Goal: Task Accomplishment & Management: Manage account settings

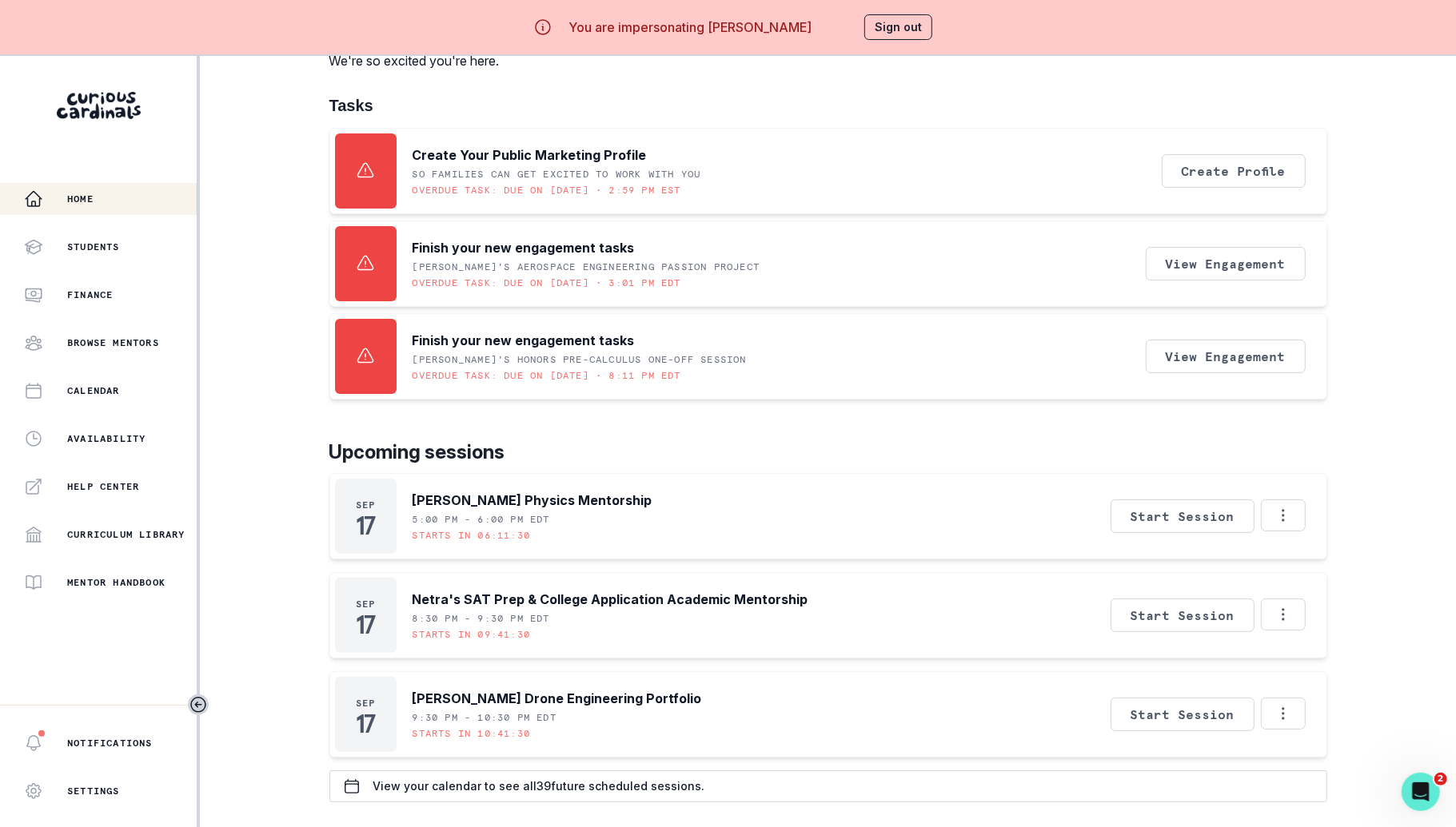
scroll to position [93, 0]
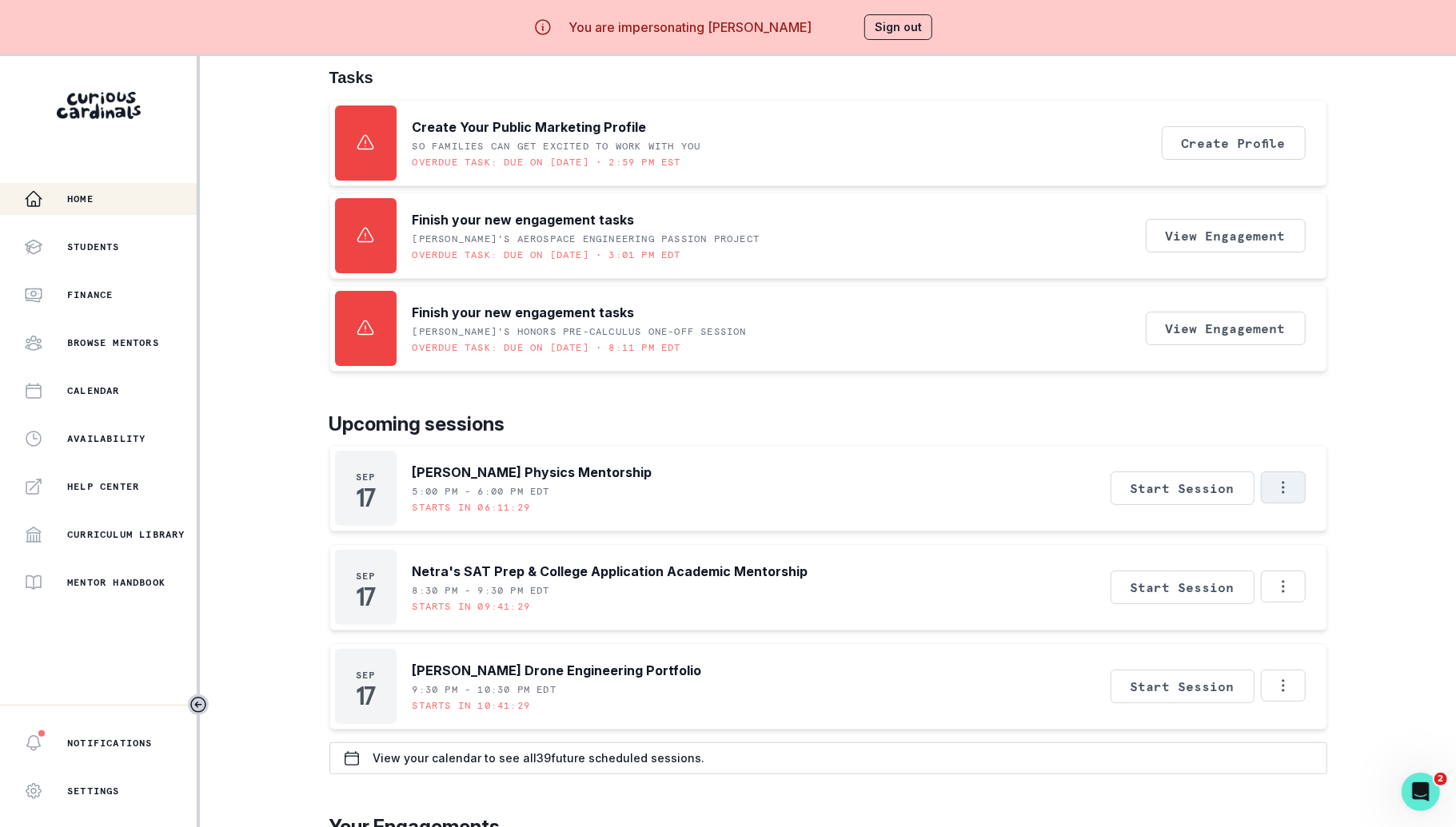
click at [1299, 485] on button "Options" at bounding box center [1284, 488] width 45 height 32
click at [1301, 579] on button "Cancel Session" at bounding box center [1350, 588] width 177 height 29
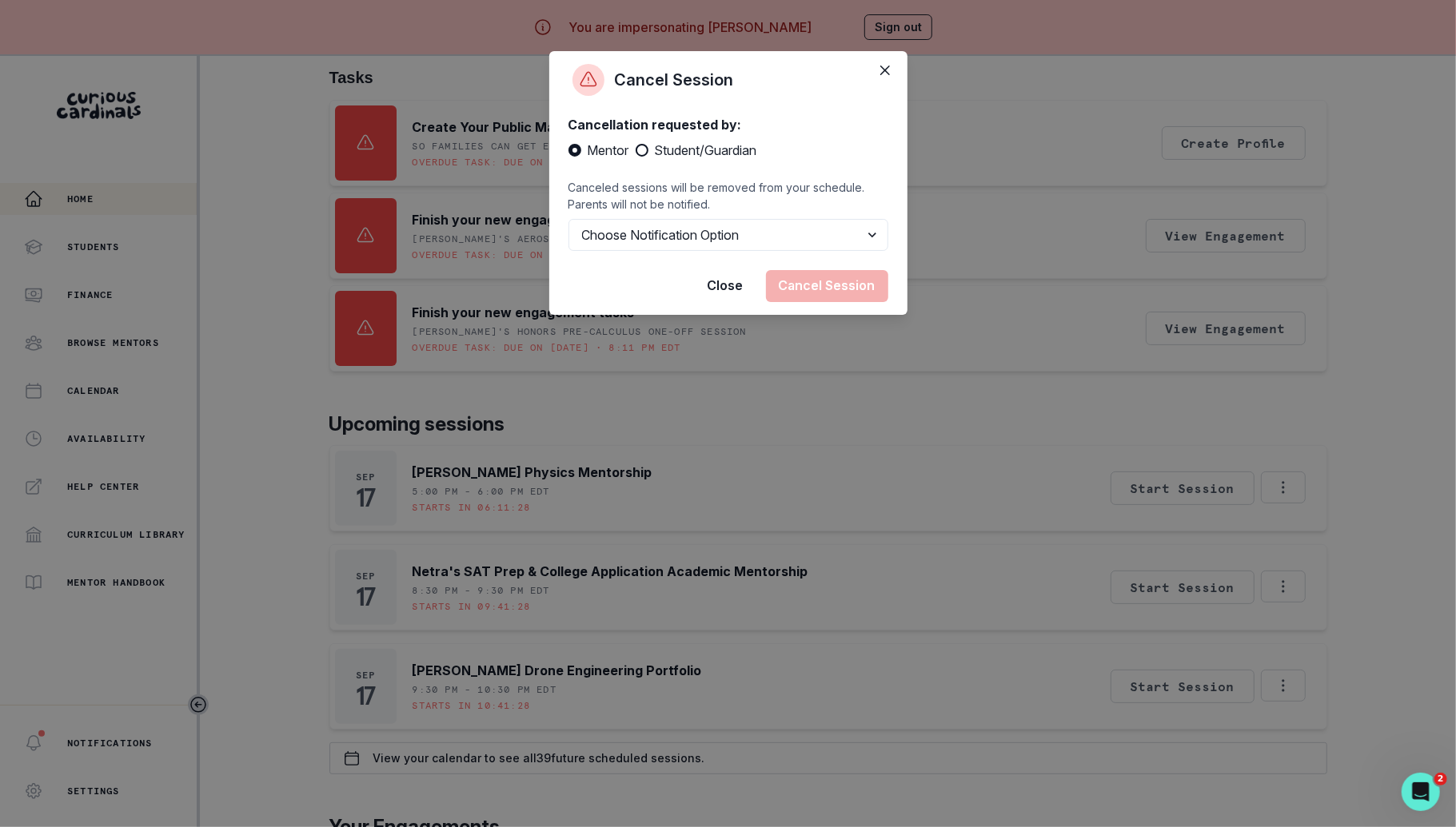
drag, startPoint x: 1300, startPoint y: 583, endPoint x: 961, endPoint y: 362, distance: 404.7
click at [961, 362] on div "Cancel Session Cancellation requested by: Mentor Student/Guardian Canceled sess…" at bounding box center [728, 414] width 1456 height 827
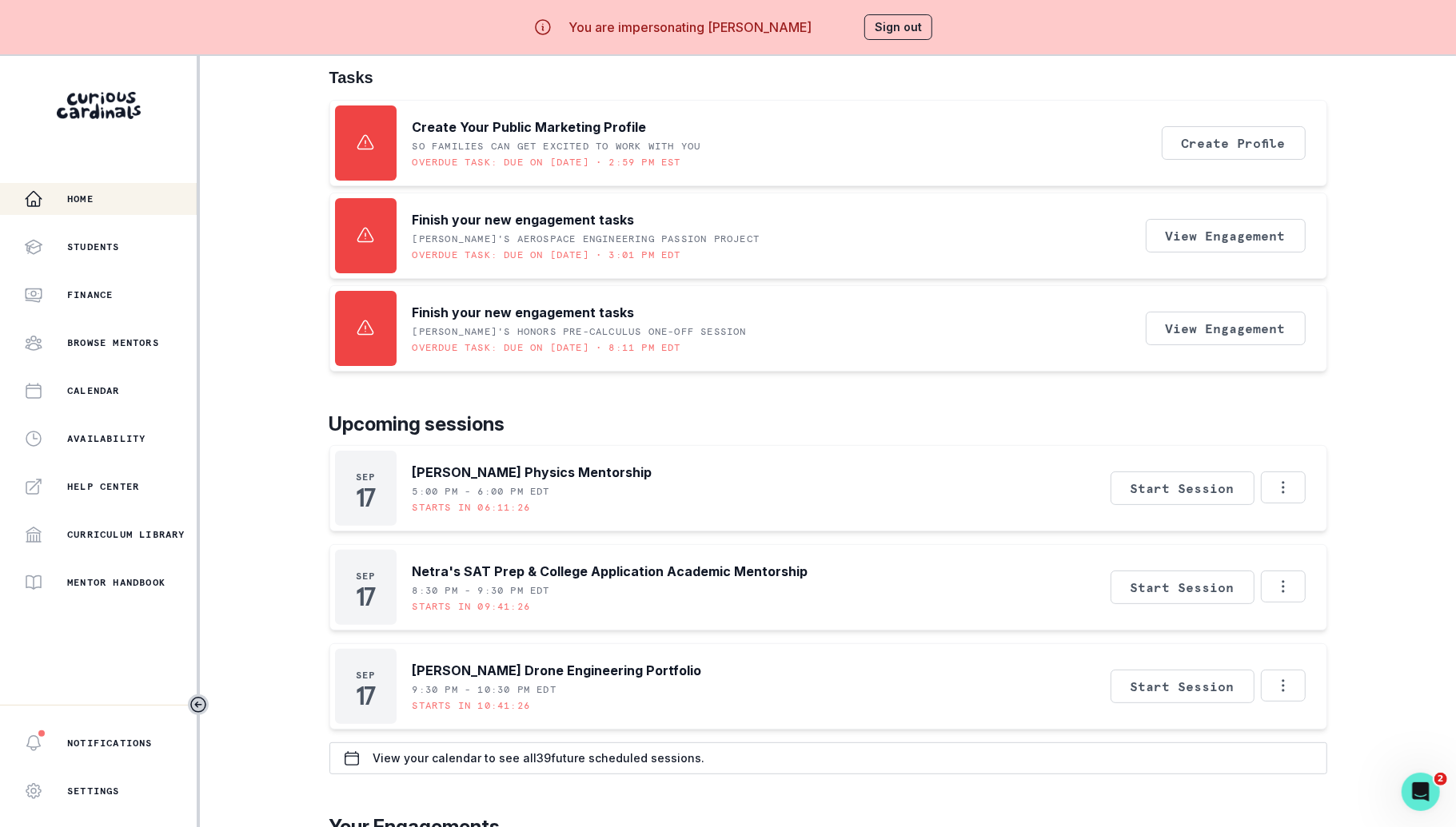
click at [1308, 481] on div "[DATE] [PERSON_NAME] Physics Mentorship 5:00 PM - 6:00 PM EDT Starts in 06:11:2…" at bounding box center [828, 489] width 998 height 87
click at [1294, 481] on button "Options" at bounding box center [1284, 488] width 45 height 32
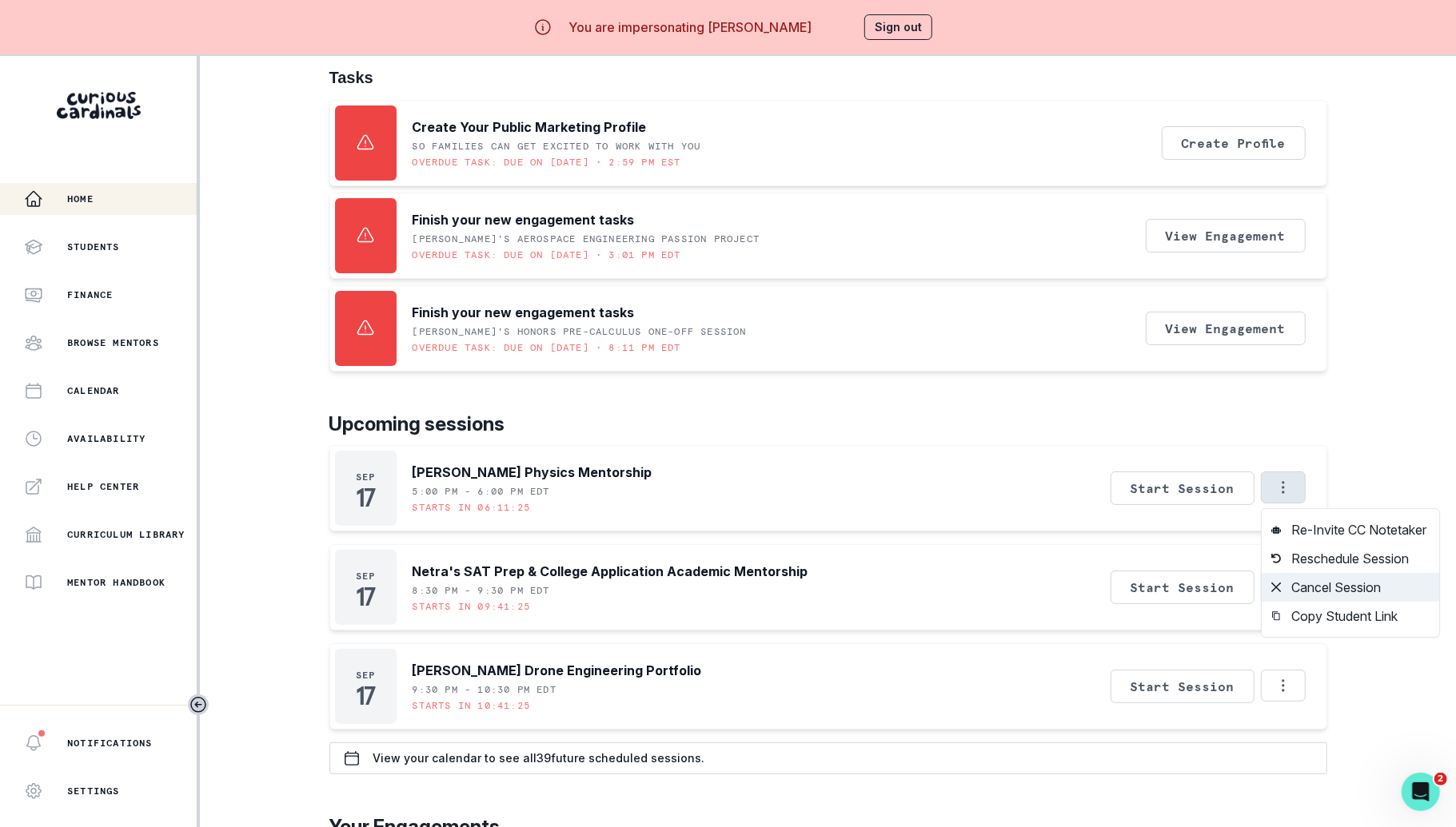
click at [1291, 589] on button "Cancel Session" at bounding box center [1350, 588] width 177 height 29
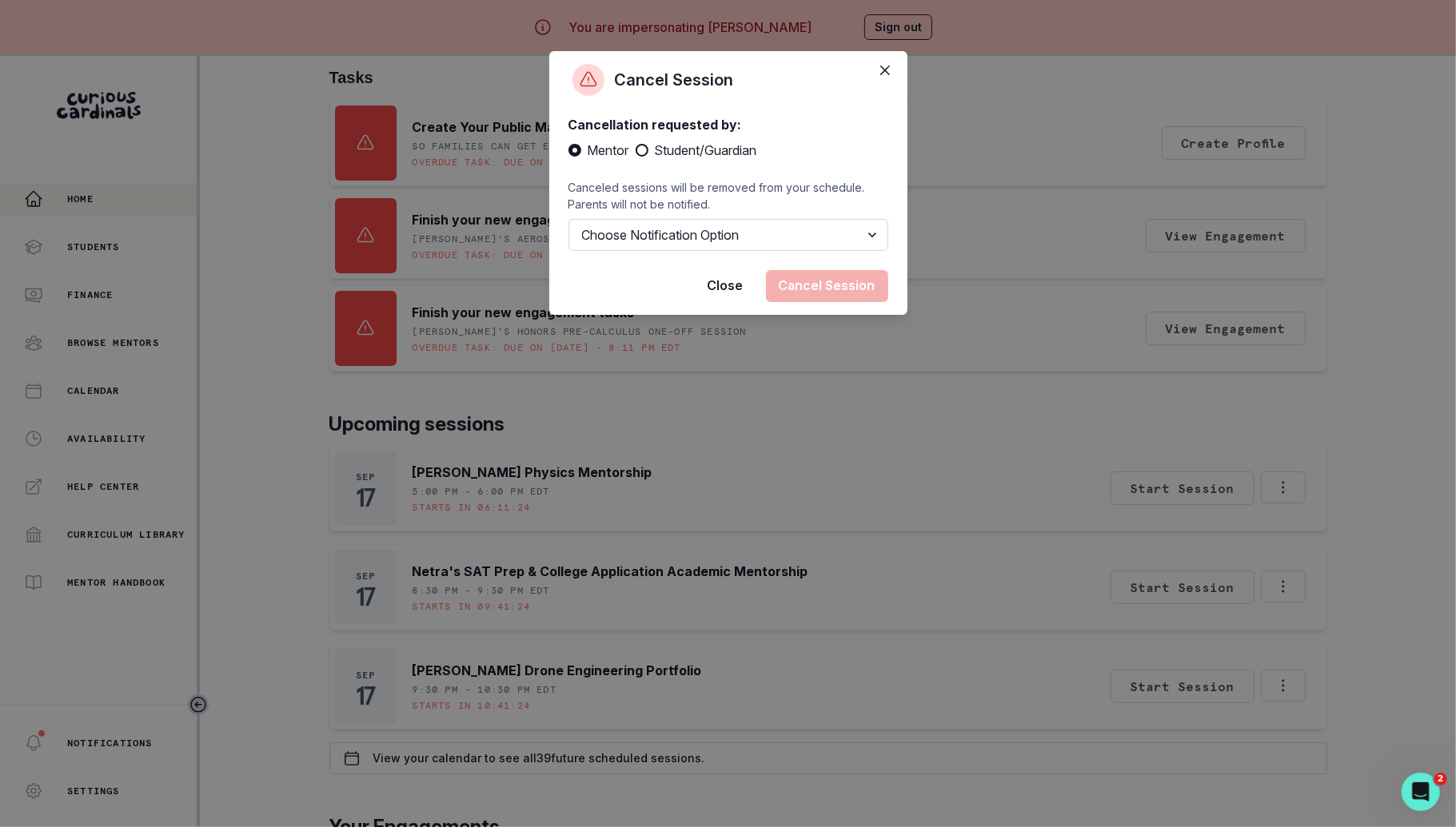
click at [769, 241] on select "Choose Notification Option Notify Family Do Not Notify Family" at bounding box center [728, 235] width 319 height 32
select select "option1"
click at [568, 235] on select "Choose Notification Option Notify Family Do Not Notify Family" at bounding box center [728, 235] width 319 height 32
click at [813, 283] on footer "Close Cancel Session" at bounding box center [728, 285] width 358 height 57
click at [813, 288] on button "Cancel Session" at bounding box center [827, 286] width 123 height 32
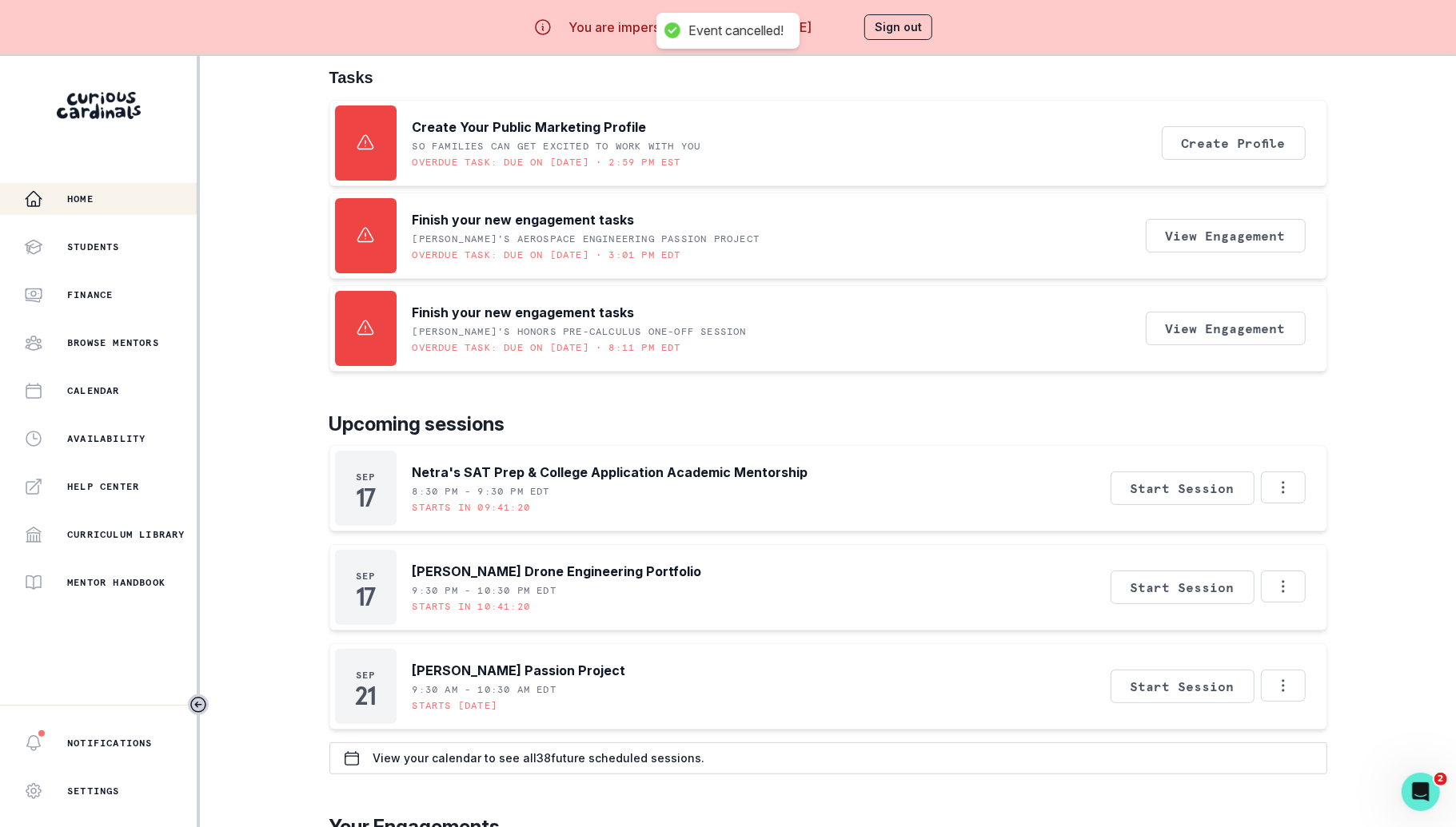
click at [908, 21] on button "Sign out" at bounding box center [898, 26] width 68 height 25
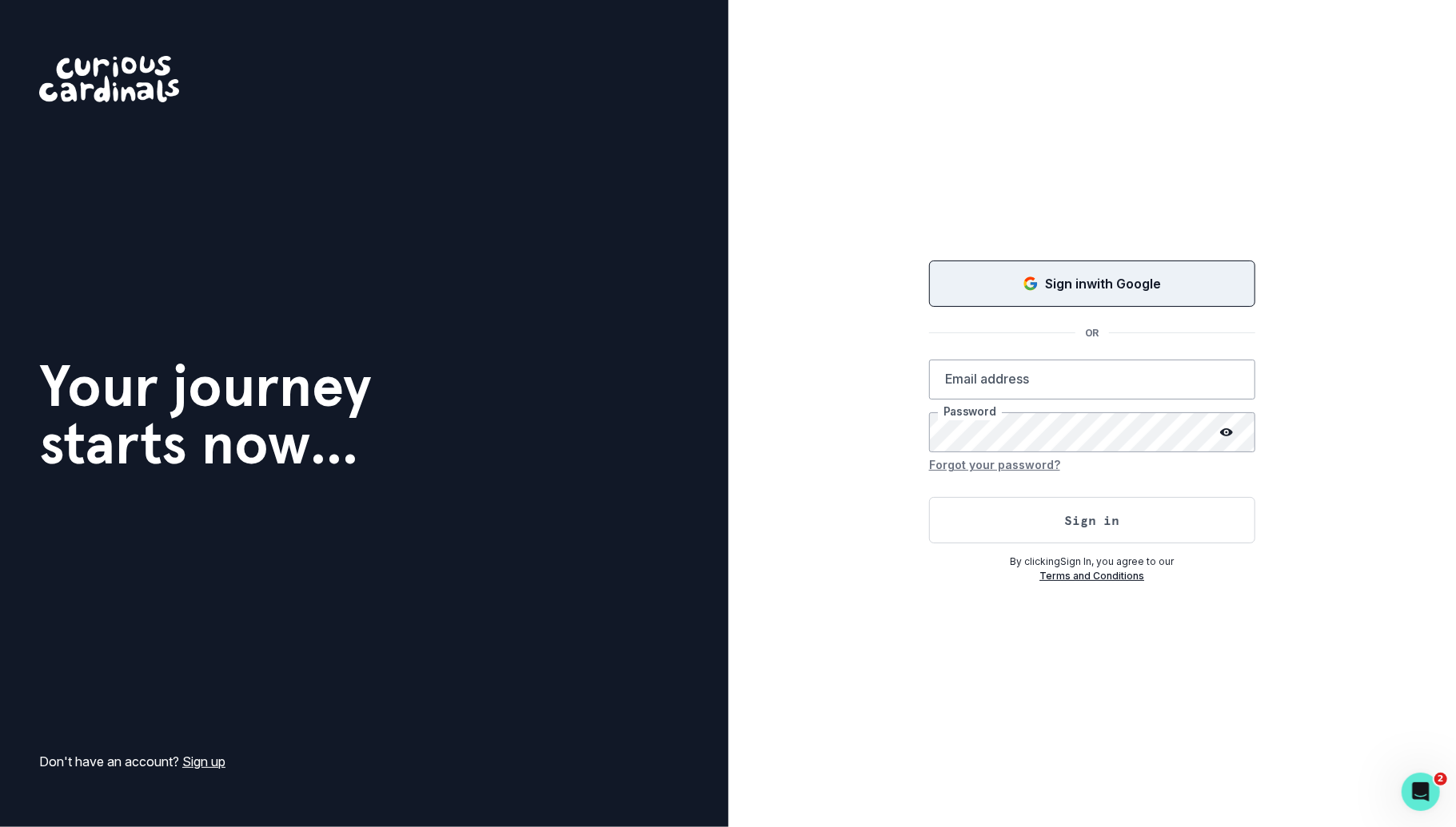
click at [1005, 282] on div "Sign in with Google" at bounding box center [1092, 284] width 286 height 19
